Goal: Find specific page/section: Find specific page/section

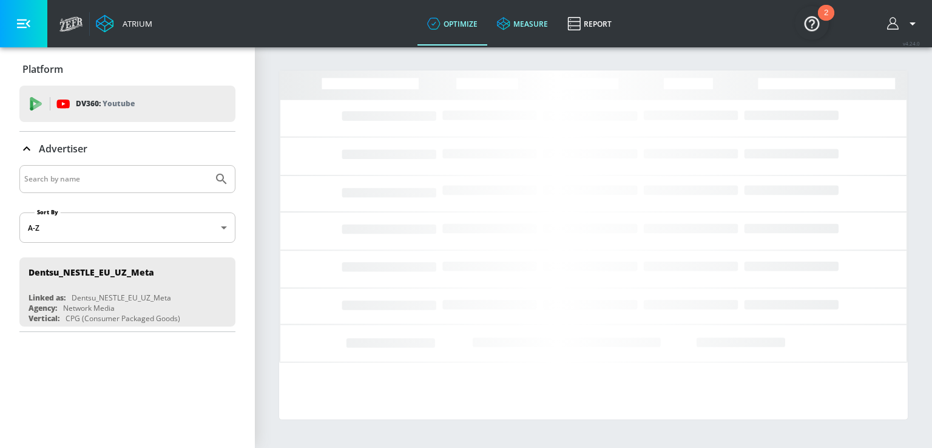
click at [509, 29] on icon at bounding box center [503, 23] width 13 height 13
